Goal: Information Seeking & Learning: Get advice/opinions

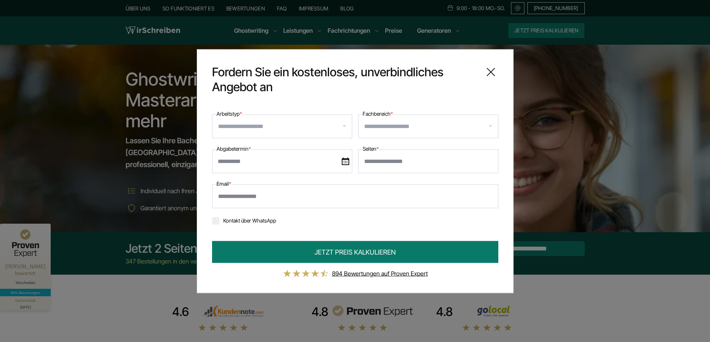
click at [416, 129] on input "Fachbereich *" at bounding box center [431, 126] width 134 height 12
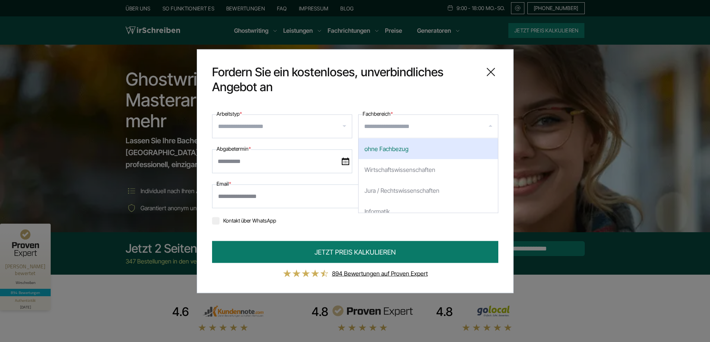
click at [416, 129] on input "Fachbereich *" at bounding box center [431, 126] width 134 height 12
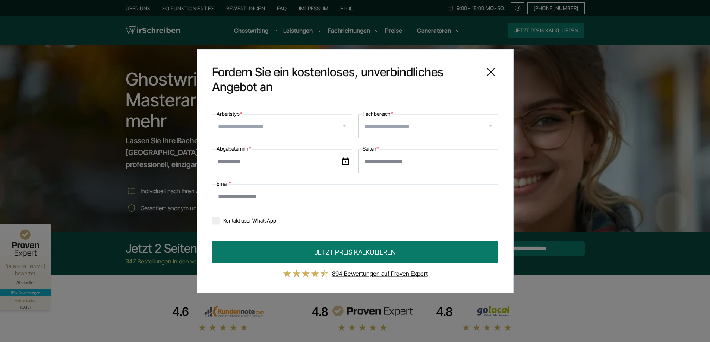
click at [315, 125] on input "Arbeitstyp *" at bounding box center [285, 126] width 134 height 12
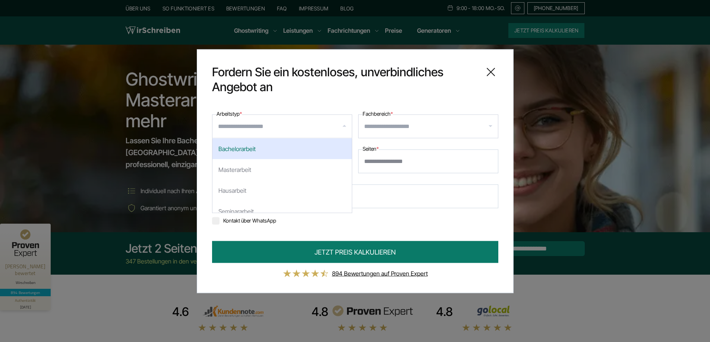
click at [315, 125] on input "Arbeitstyp *" at bounding box center [285, 126] width 134 height 12
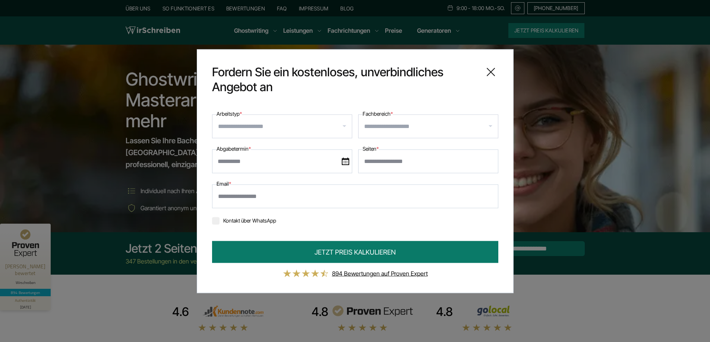
click at [484, 68] on icon at bounding box center [490, 71] width 15 height 15
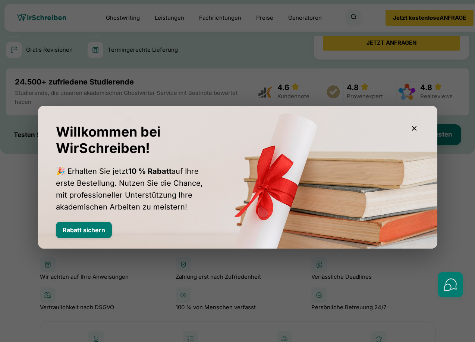
click at [411, 121] on div "Willkommen bei WirSchreiben! 🎉 Erhalten Sie jetzt 10 % Rabatt auf Ihre erste Be…" at bounding box center [237, 177] width 399 height 143
click at [415, 127] on icon "button" at bounding box center [413, 128] width 5 height 5
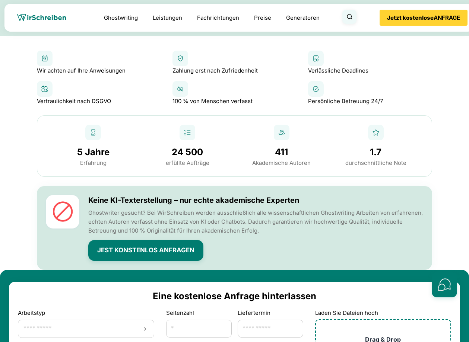
scroll to position [515, 0]
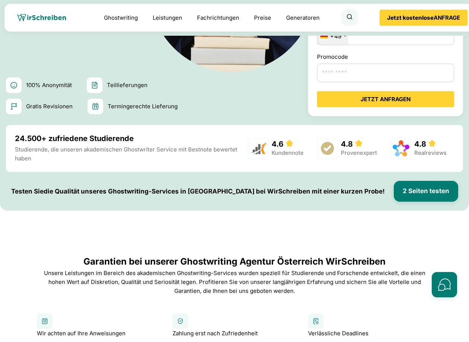
scroll to position [246, 0]
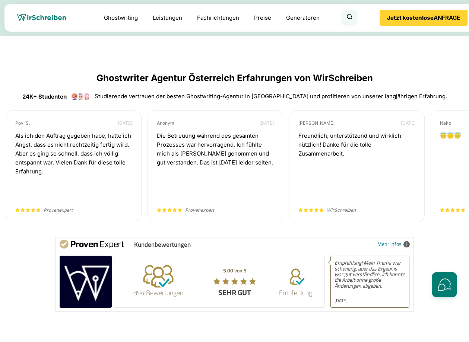
scroll to position [2268, 0]
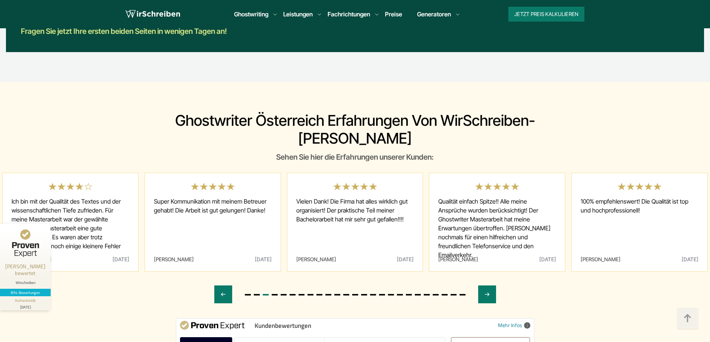
scroll to position [4113, 0]
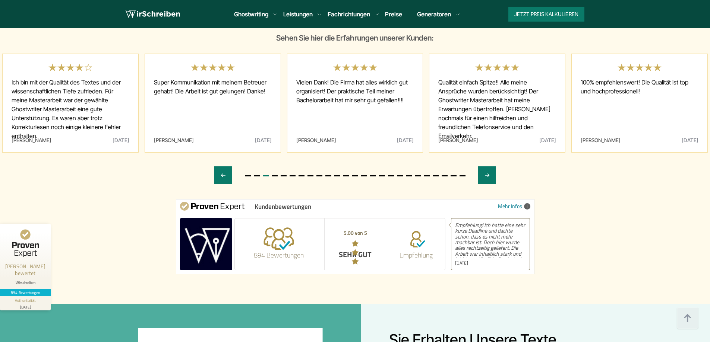
click at [294, 219] on div "894 Bewertungen" at bounding box center [279, 244] width 92 height 51
click at [277, 203] on span "Kundenbewertungen" at bounding box center [282, 206] width 57 height 7
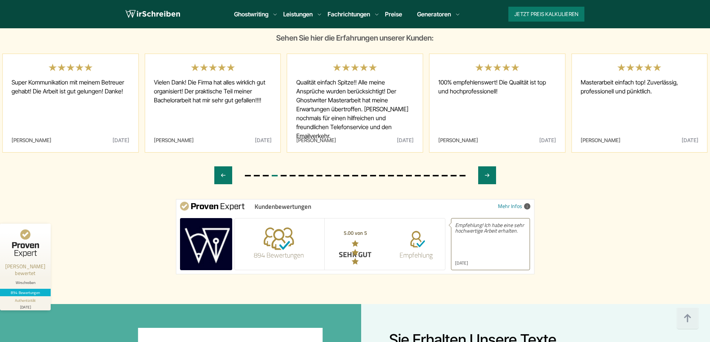
click at [474, 222] on span "Empfehlung! Ich habe eine sehr hochwertige Arbeit erhalten." at bounding box center [490, 240] width 71 height 36
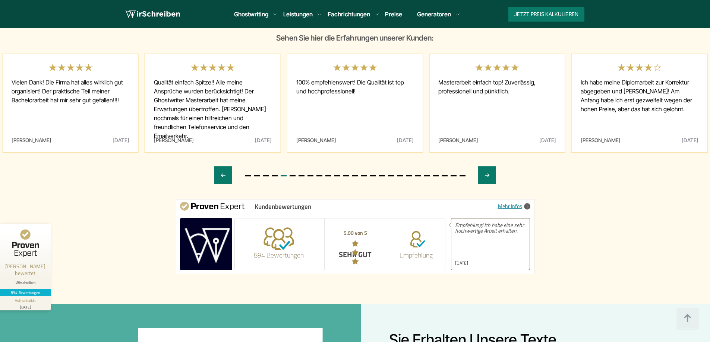
click at [518, 202] on link "Mehr Infos" at bounding box center [514, 206] width 32 height 8
